Goal: Task Accomplishment & Management: Manage account settings

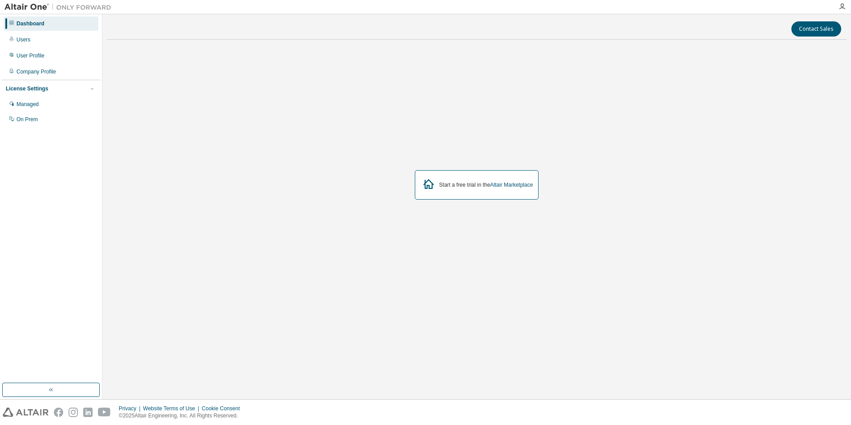
click at [30, 87] on div "License Settings" at bounding box center [27, 88] width 42 height 7
click at [33, 105] on div "Managed" at bounding box center [27, 104] width 22 height 7
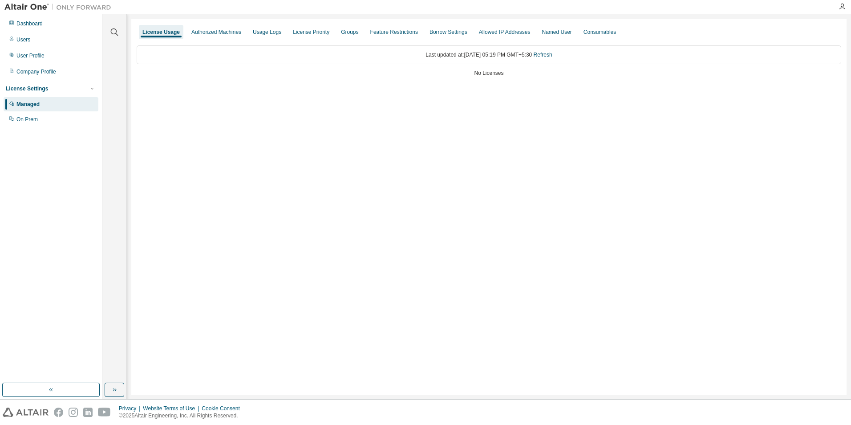
click at [482, 74] on div "No Licenses" at bounding box center [489, 72] width 705 height 7
drag, startPoint x: 482, startPoint y: 74, endPoint x: 122, endPoint y: 69, distance: 360.1
click at [439, 104] on div "License Usage Authorized Machines Usage Logs License Priority Groups Feature Re…" at bounding box center [488, 207] width 715 height 376
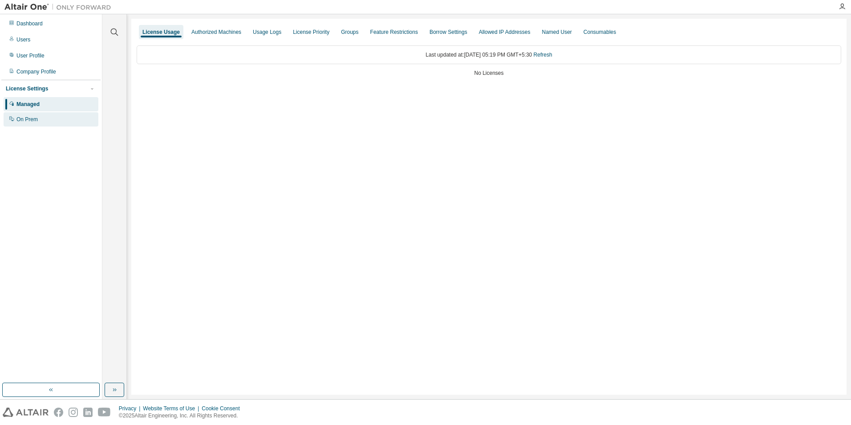
click at [25, 121] on div "On Prem" at bounding box center [26, 119] width 21 height 7
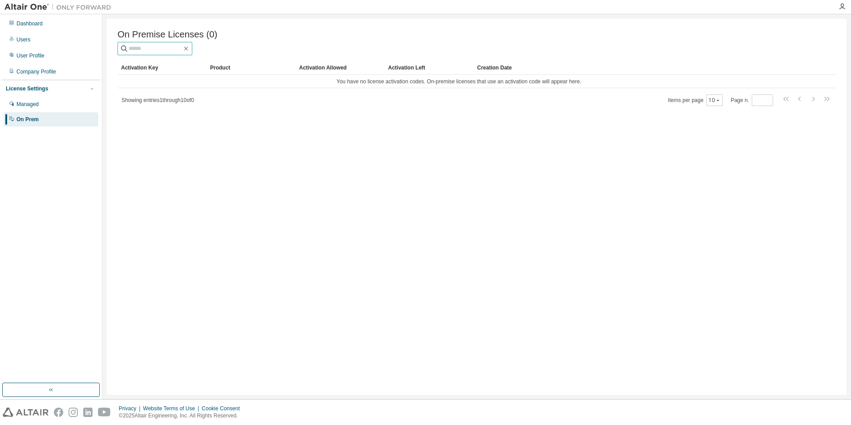
click at [182, 50] on input "text" at bounding box center [155, 48] width 53 height 9
click at [331, 69] on div "Activation Allowed" at bounding box center [340, 68] width 82 height 14
click at [396, 69] on div "Activation Left" at bounding box center [429, 68] width 82 height 14
click at [220, 70] on div "Product" at bounding box center [251, 68] width 82 height 14
click at [147, 53] on input "text" at bounding box center [155, 48] width 53 height 9
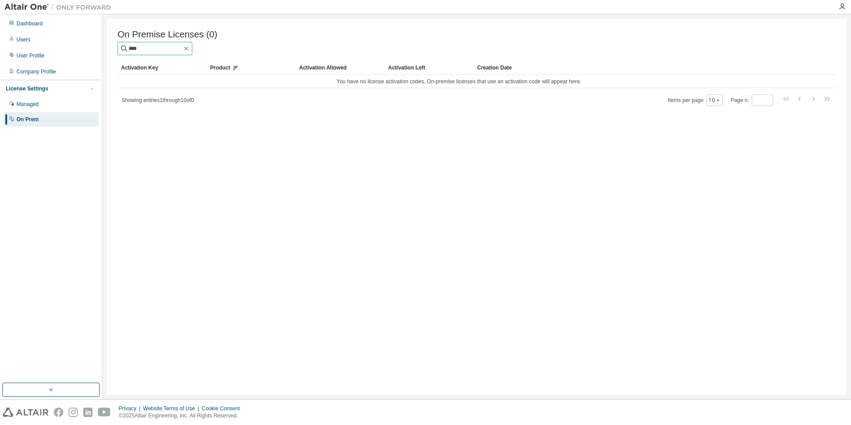
type input "****"
click at [152, 49] on input "****" at bounding box center [155, 48] width 53 height 9
click at [32, 88] on div "License Settings" at bounding box center [27, 88] width 42 height 7
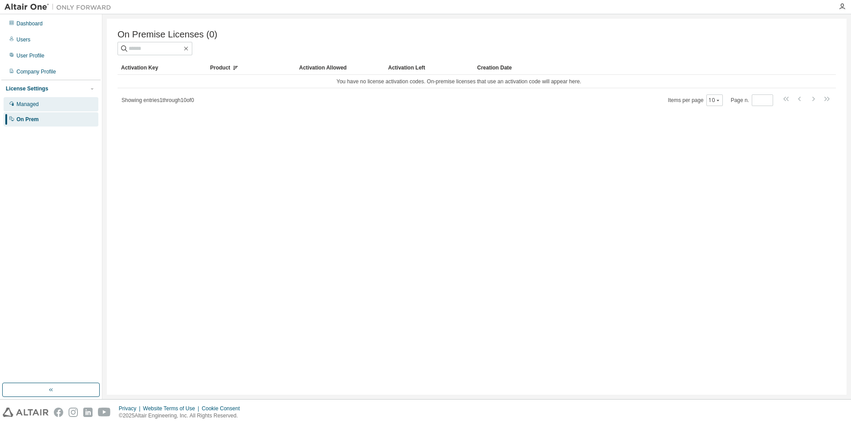
click at [25, 105] on div "Managed" at bounding box center [27, 104] width 22 height 7
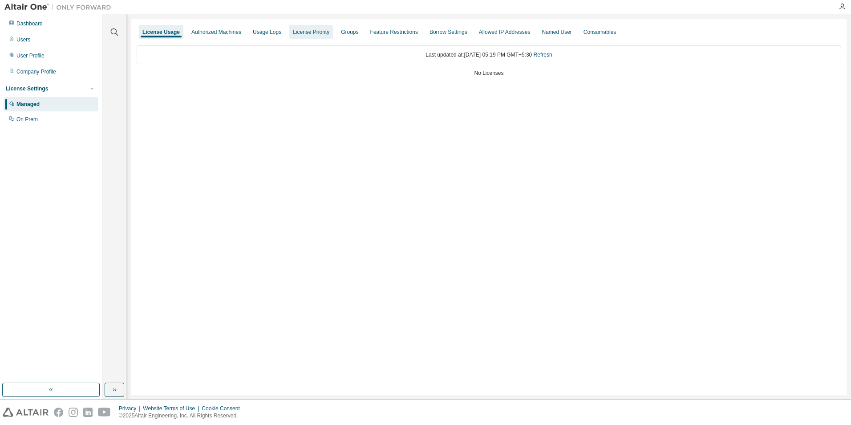
click at [312, 33] on div "License Priority" at bounding box center [311, 31] width 36 height 7
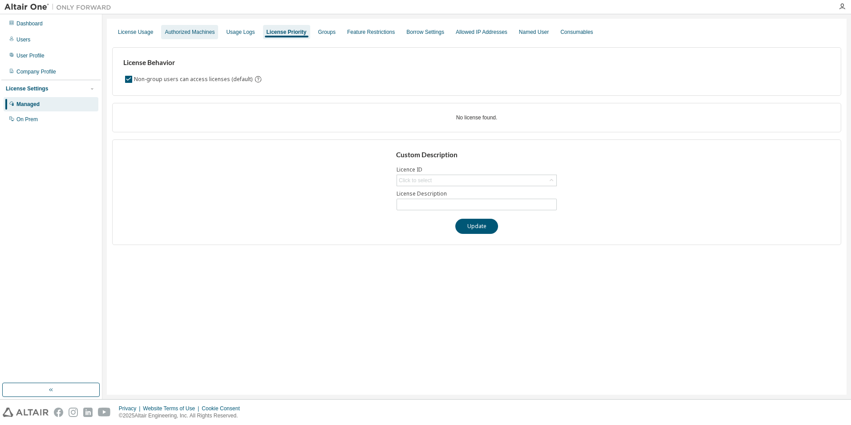
click at [186, 31] on div "Authorized Machines" at bounding box center [190, 31] width 50 height 7
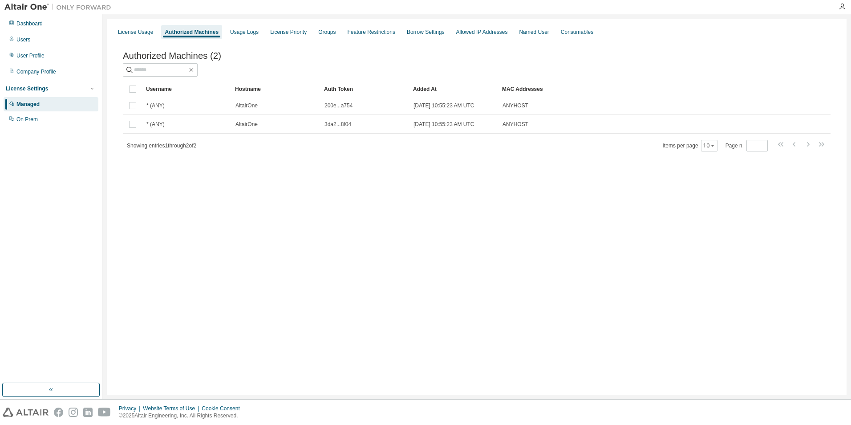
click at [134, 115] on td at bounding box center [133, 105] width 20 height 19
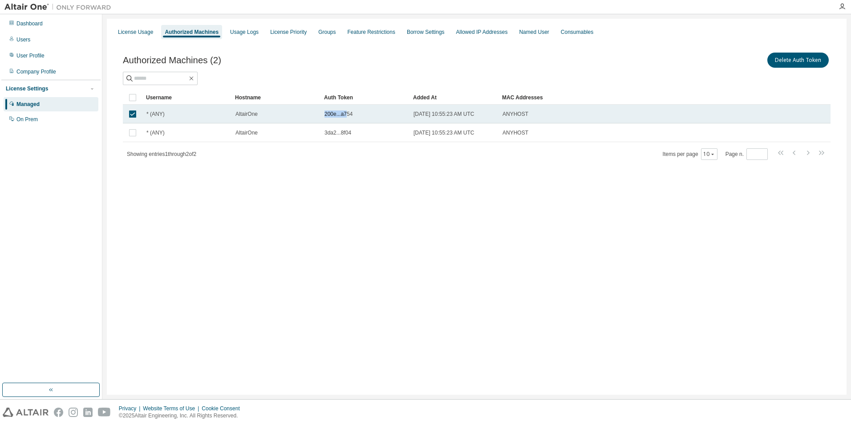
drag, startPoint x: 346, startPoint y: 113, endPoint x: 320, endPoint y: 111, distance: 26.3
click at [320, 111] on tr "* (ANY) AltairOne 200e...a754 [DATE] 10:55:23 AM UTC ANYHOST" at bounding box center [477, 114] width 708 height 19
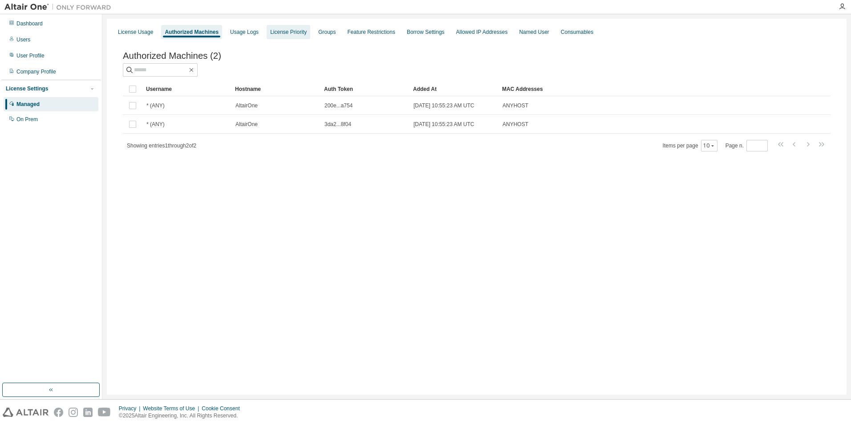
click at [283, 33] on div "License Priority" at bounding box center [288, 31] width 36 height 7
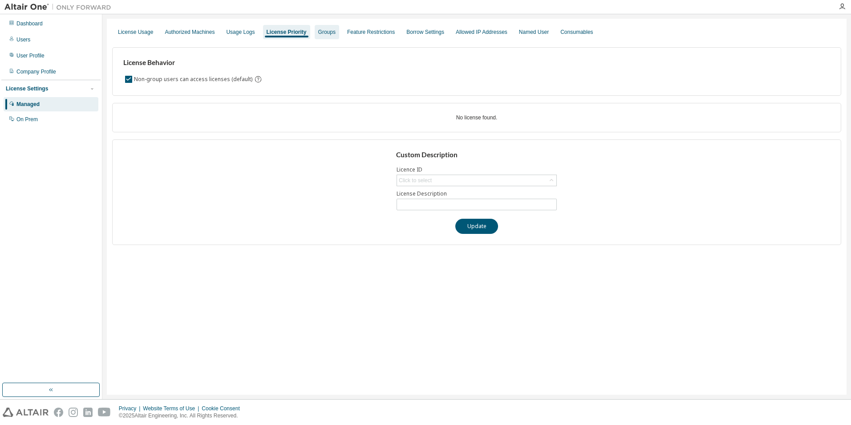
click at [324, 32] on div "Groups" at bounding box center [326, 31] width 17 height 7
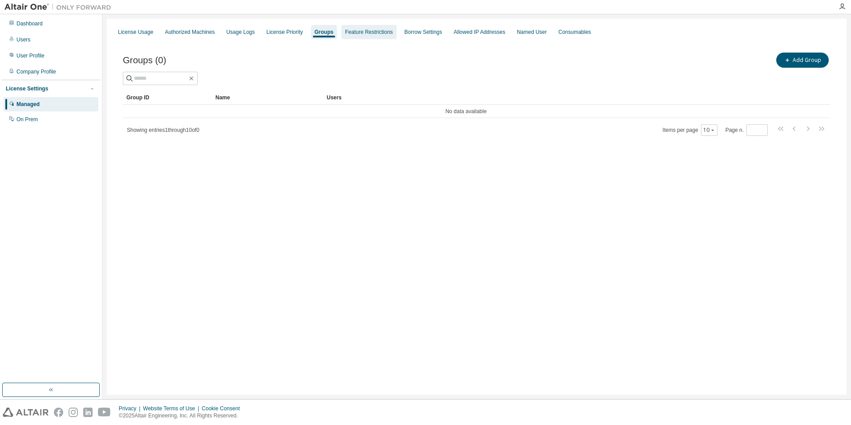
click at [355, 33] on div "Feature Restrictions" at bounding box center [369, 31] width 48 height 7
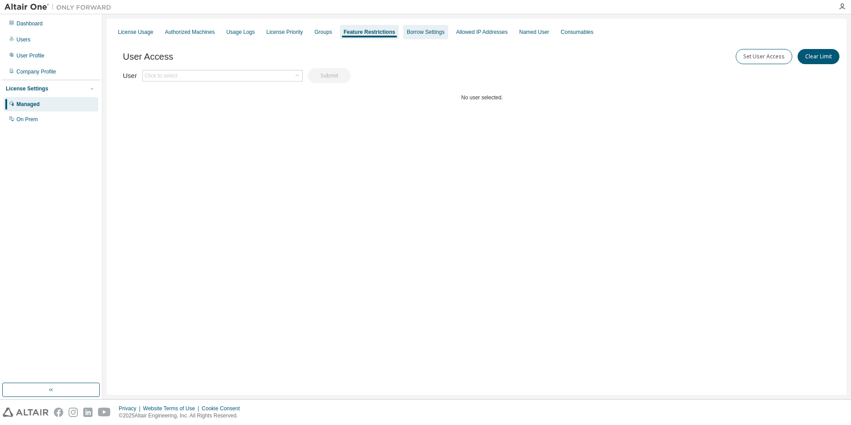
click at [412, 33] on div "Borrow Settings" at bounding box center [426, 31] width 38 height 7
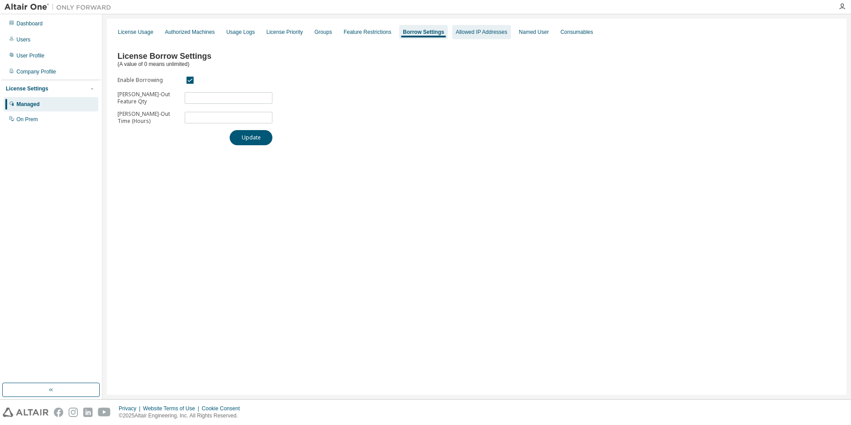
click at [465, 32] on div "Allowed IP Addresses" at bounding box center [482, 31] width 52 height 7
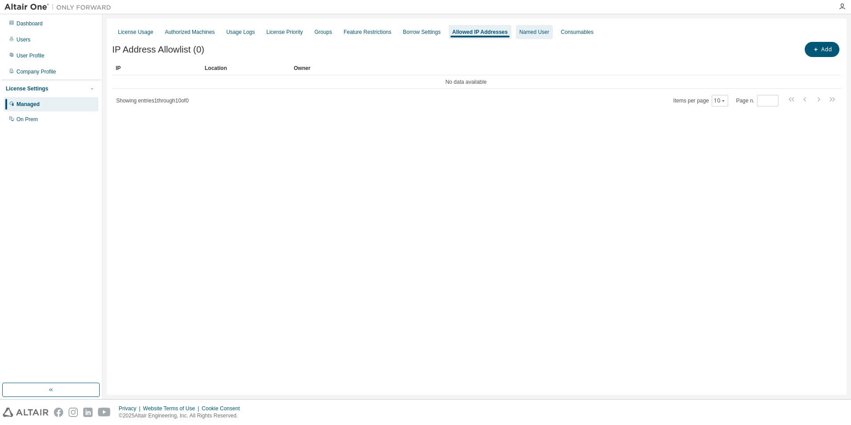
click at [520, 34] on div "Named User" at bounding box center [534, 31] width 30 height 7
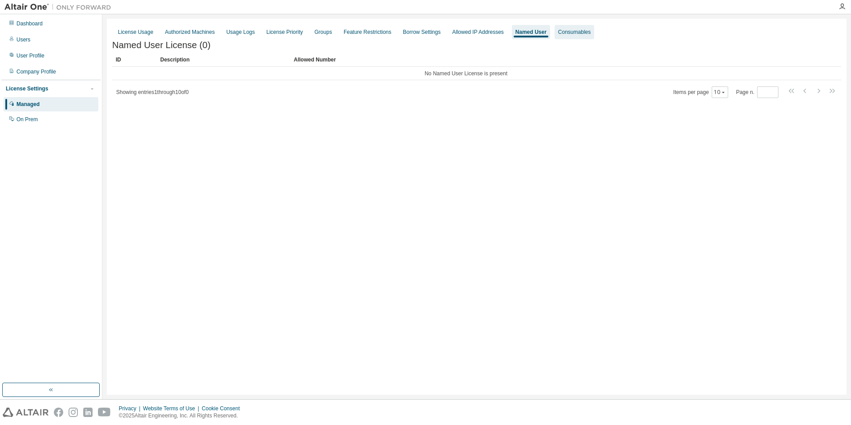
click at [561, 32] on div "Consumables" at bounding box center [574, 31] width 32 height 7
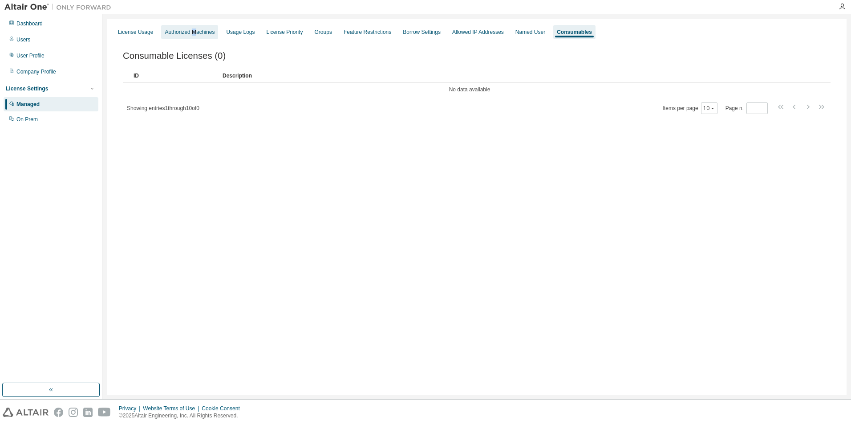
click at [192, 31] on div "Authorized Machines" at bounding box center [190, 31] width 50 height 7
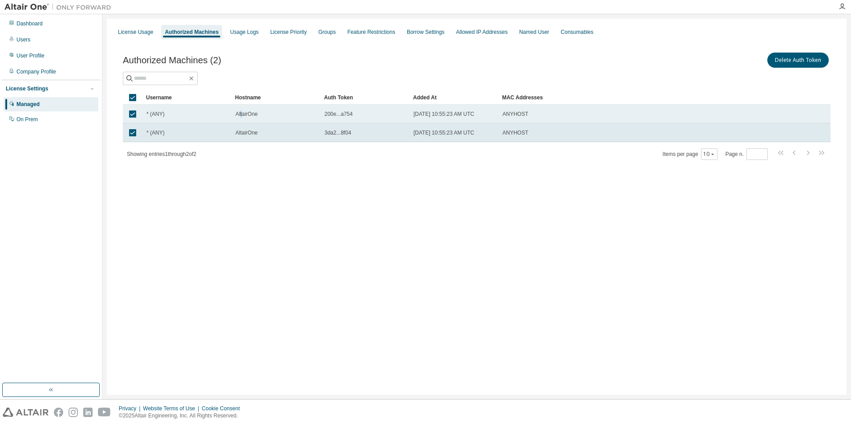
click at [242, 115] on span "AltairOne" at bounding box center [246, 113] width 22 height 7
click at [161, 80] on input "text" at bounding box center [160, 78] width 53 height 9
click at [135, 31] on div "License Usage" at bounding box center [135, 31] width 35 height 7
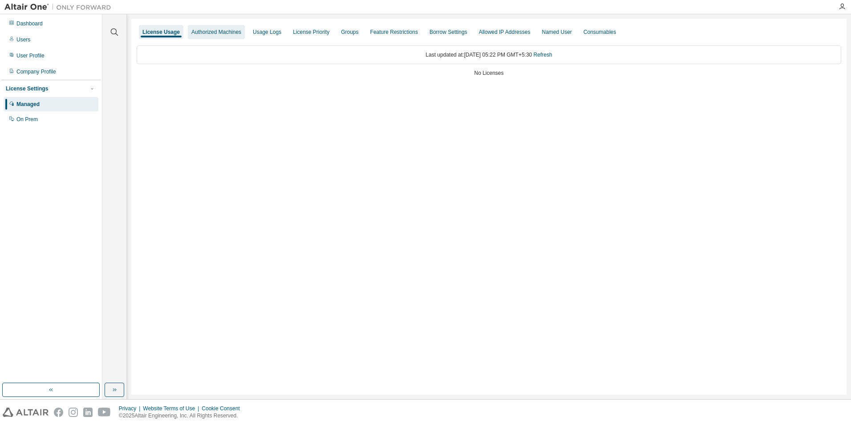
click at [213, 35] on div "Authorized Machines" at bounding box center [216, 31] width 50 height 7
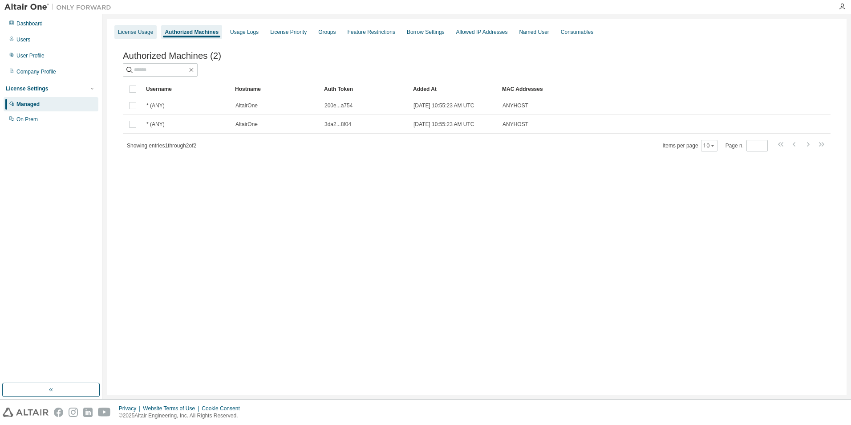
click at [137, 32] on div "License Usage" at bounding box center [135, 31] width 35 height 7
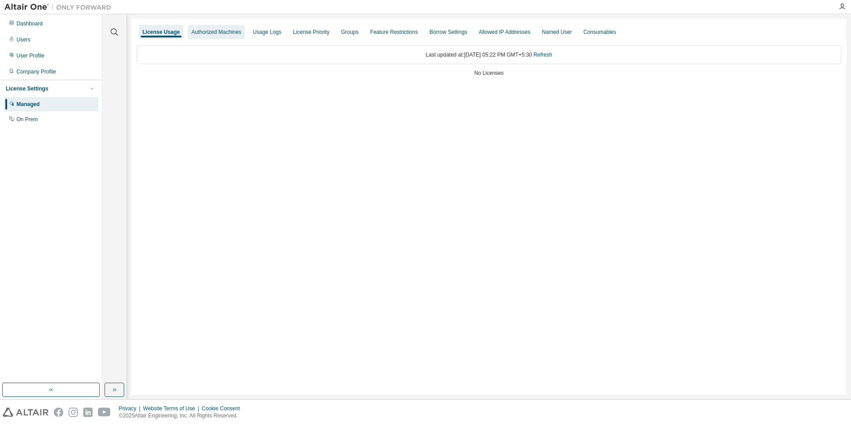
click at [225, 32] on div "Authorized Machines" at bounding box center [216, 31] width 50 height 7
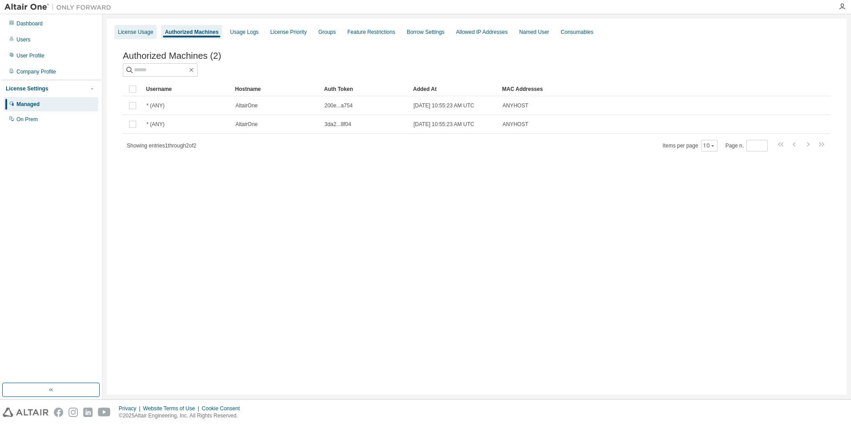
click at [131, 32] on div "License Usage" at bounding box center [135, 31] width 35 height 7
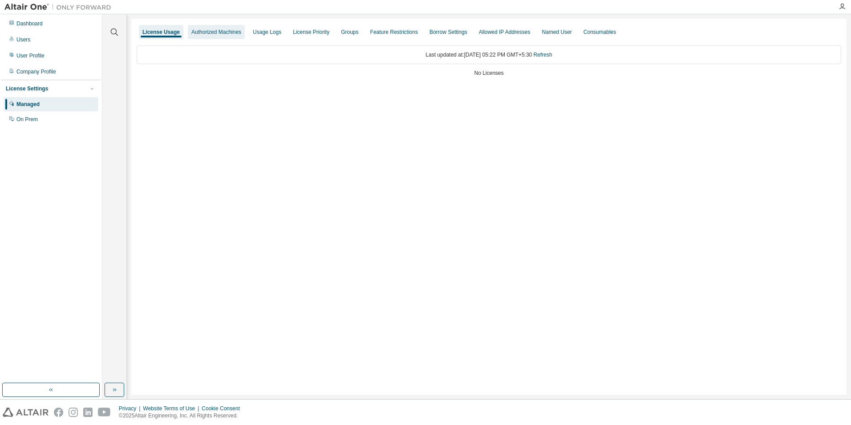
click at [210, 32] on div "Authorized Machines" at bounding box center [216, 31] width 50 height 7
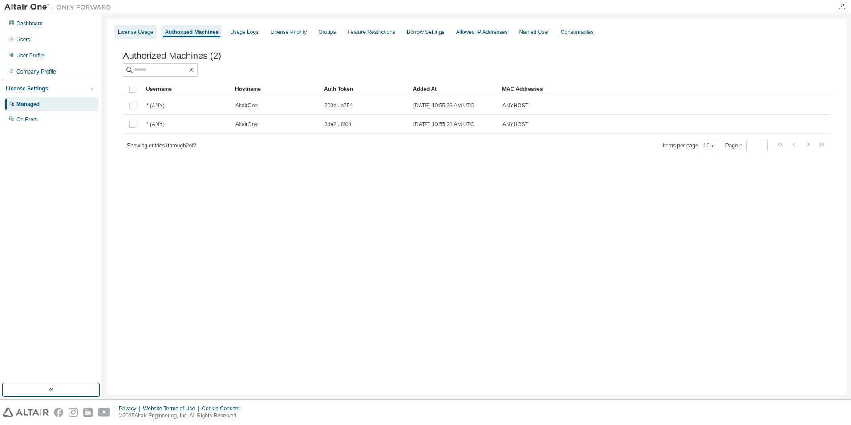
click at [146, 32] on div "License Usage" at bounding box center [135, 31] width 35 height 7
